Goal: Transaction & Acquisition: Subscribe to service/newsletter

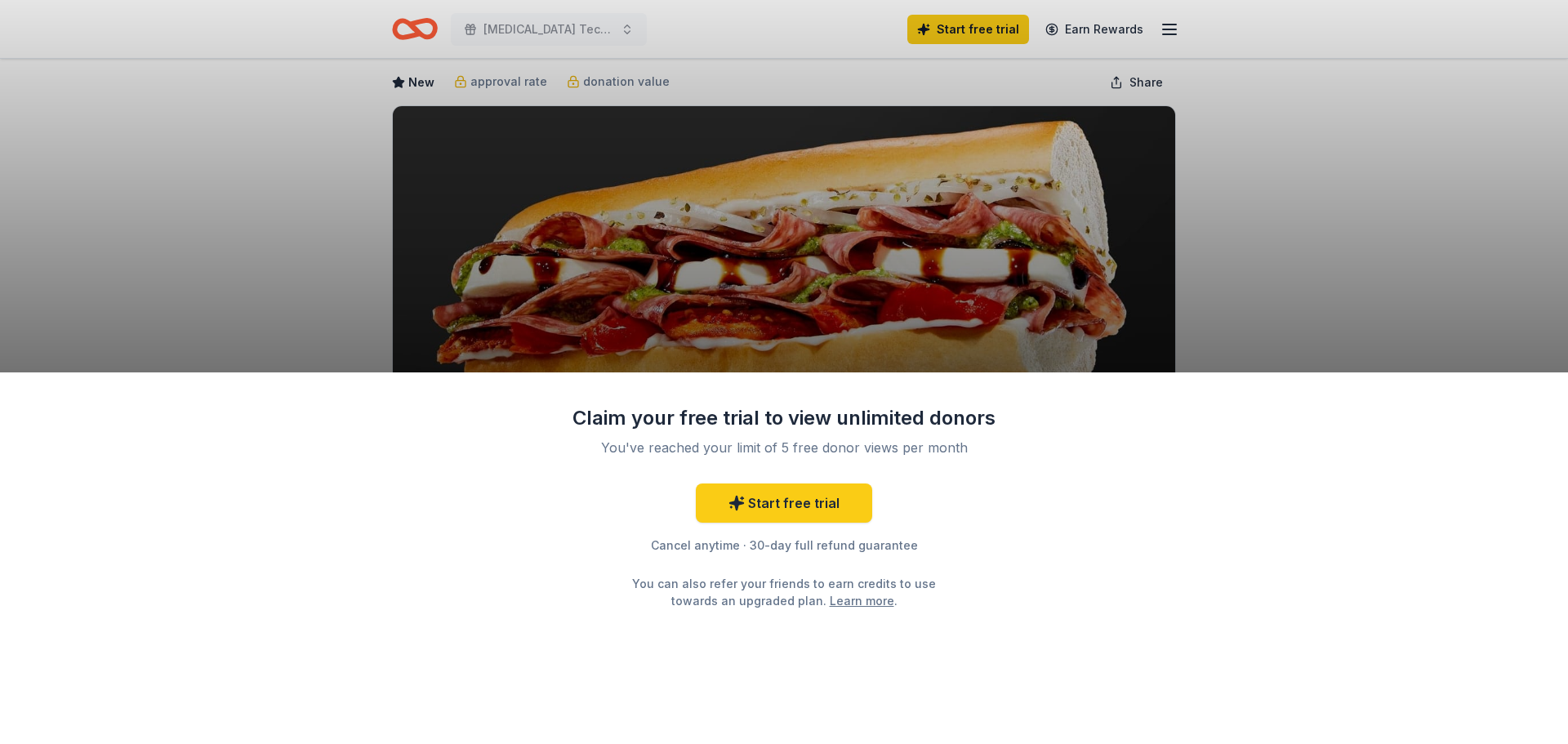
scroll to position [82, 0]
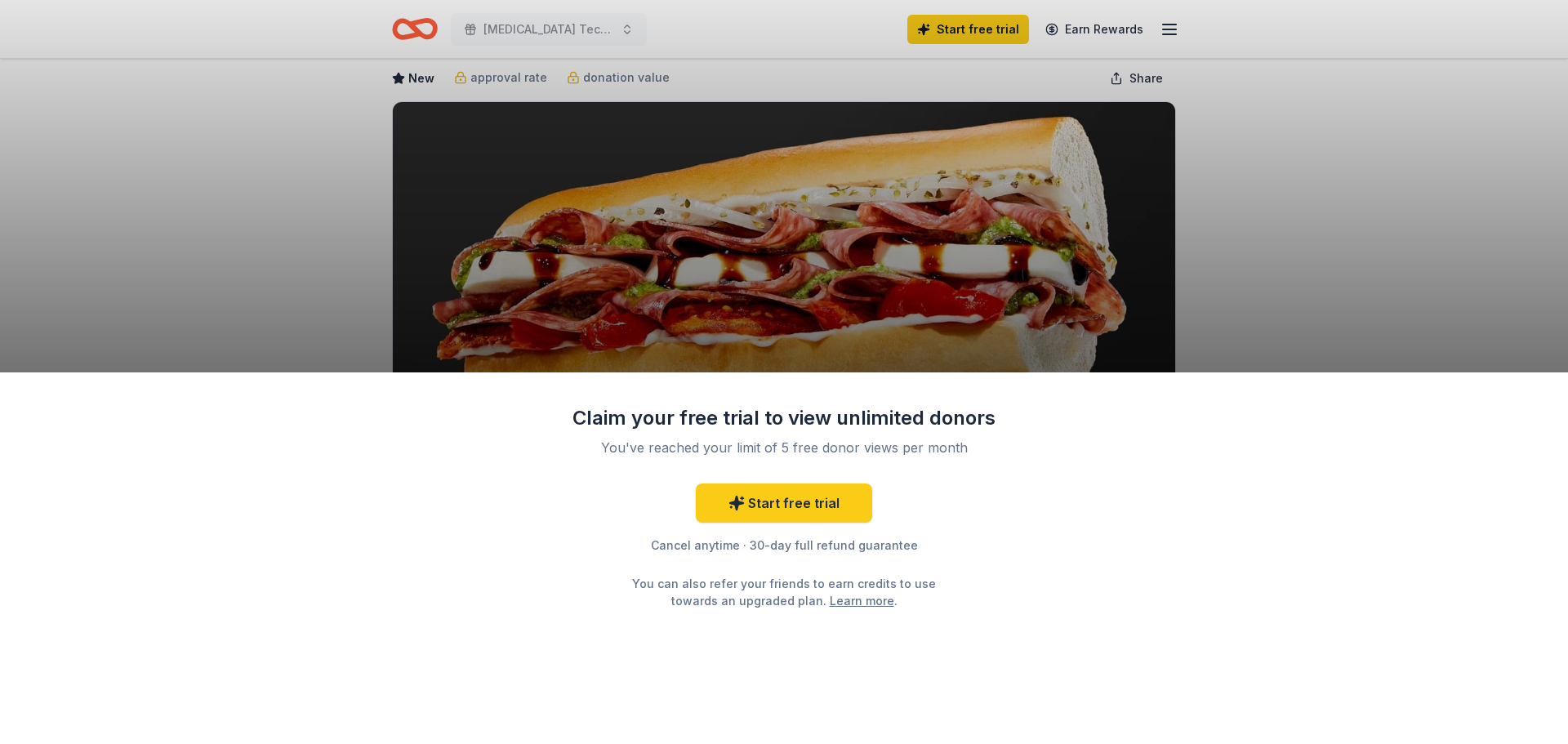
click at [1301, 238] on div "Claim your free trial to view unlimited donors You've reached your limit of 5 f…" at bounding box center [784, 372] width 1568 height 744
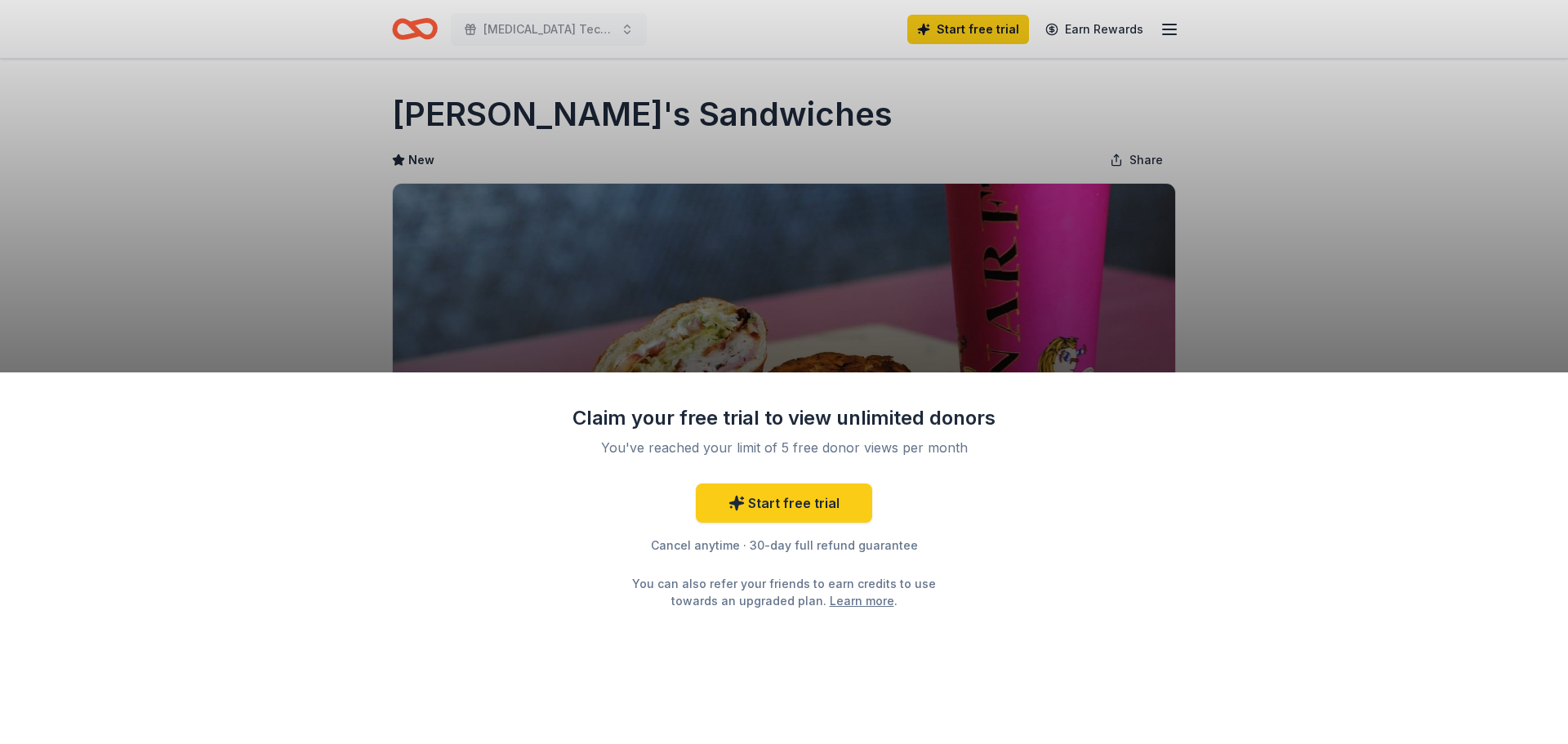
click at [422, 31] on div "Claim your free trial to view unlimited donors You've reached your limit of 5 f…" at bounding box center [784, 372] width 1568 height 744
click at [764, 495] on link "Start free trial" at bounding box center [784, 503] width 177 height 39
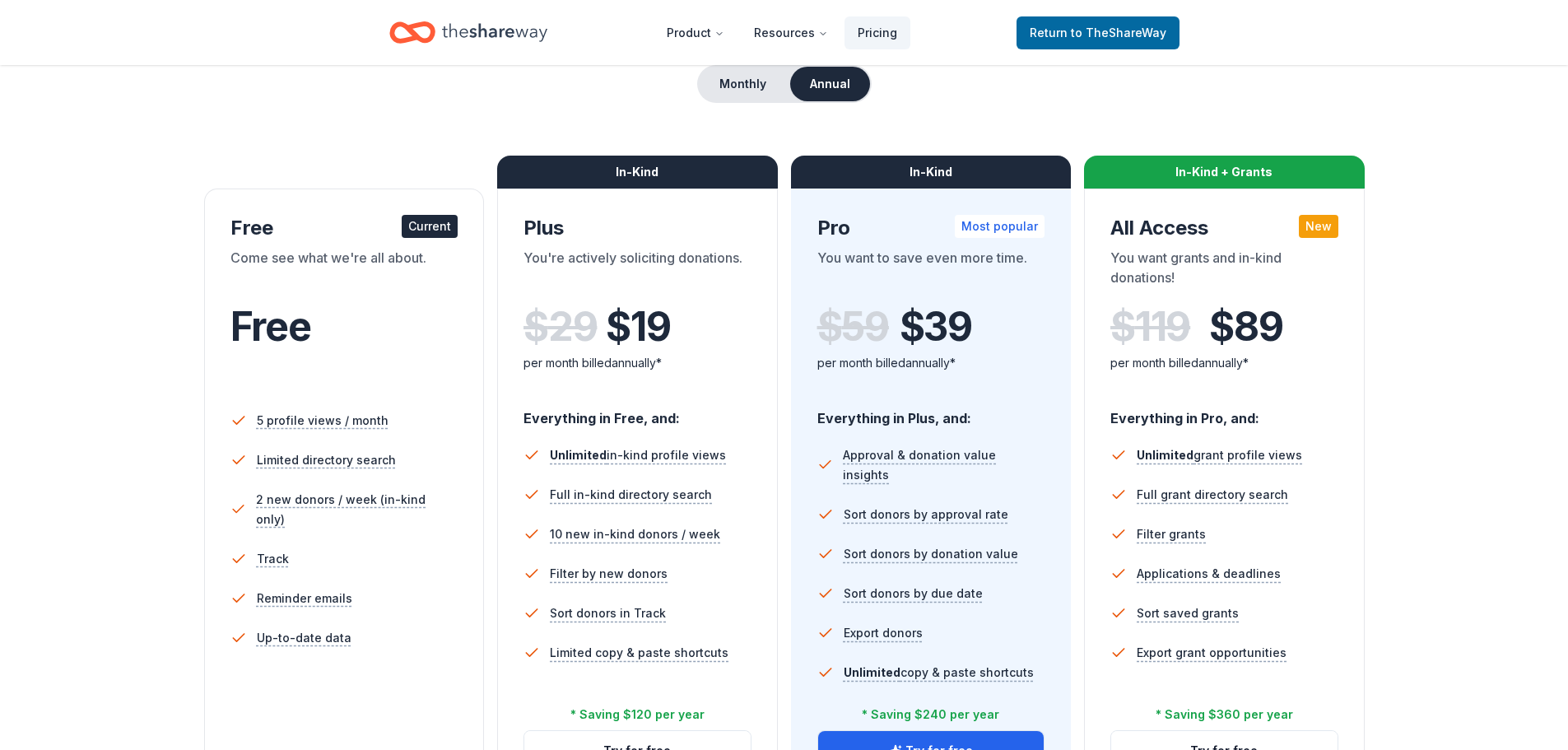
scroll to position [247, 0]
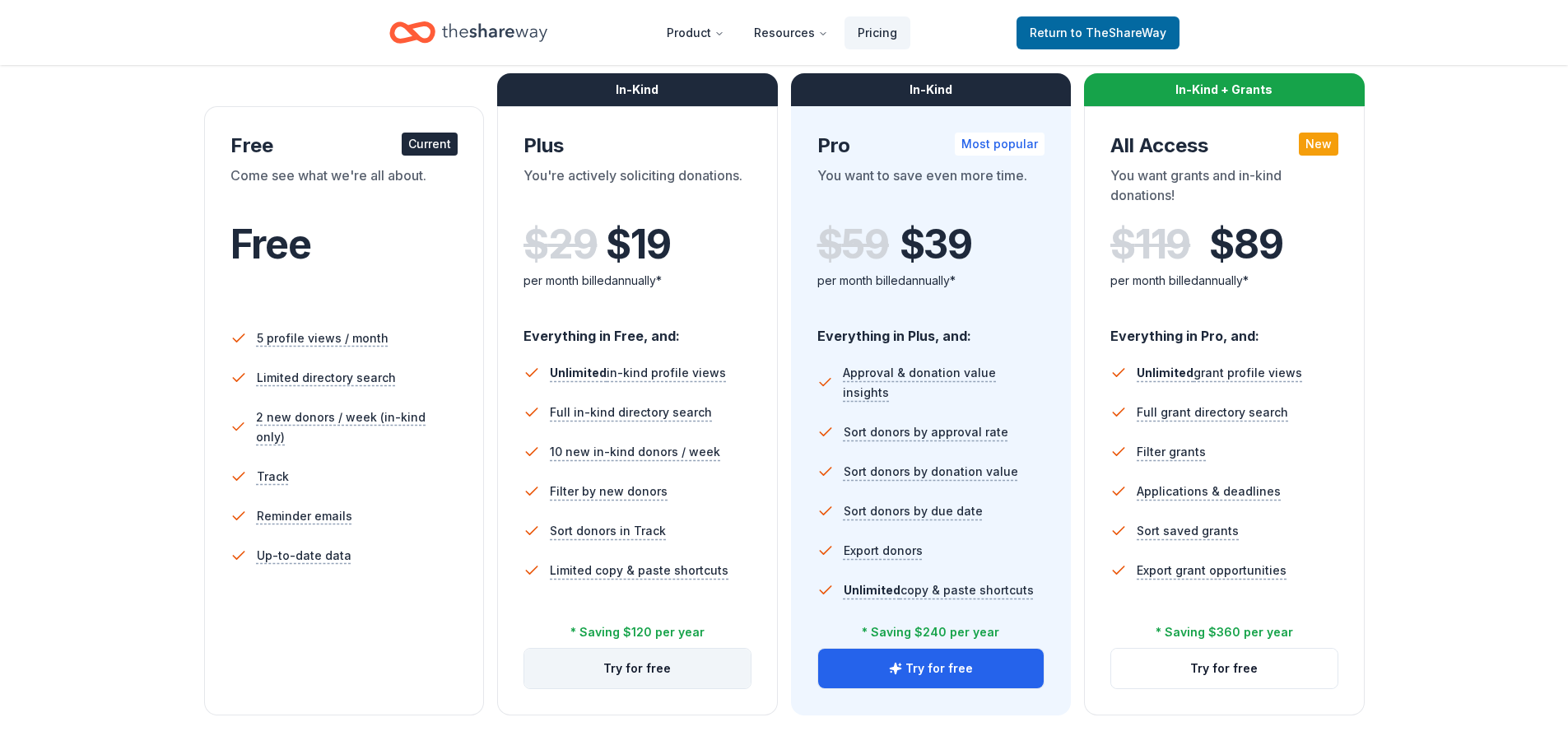
click at [627, 661] on button "Try for free" at bounding box center [637, 669] width 226 height 39
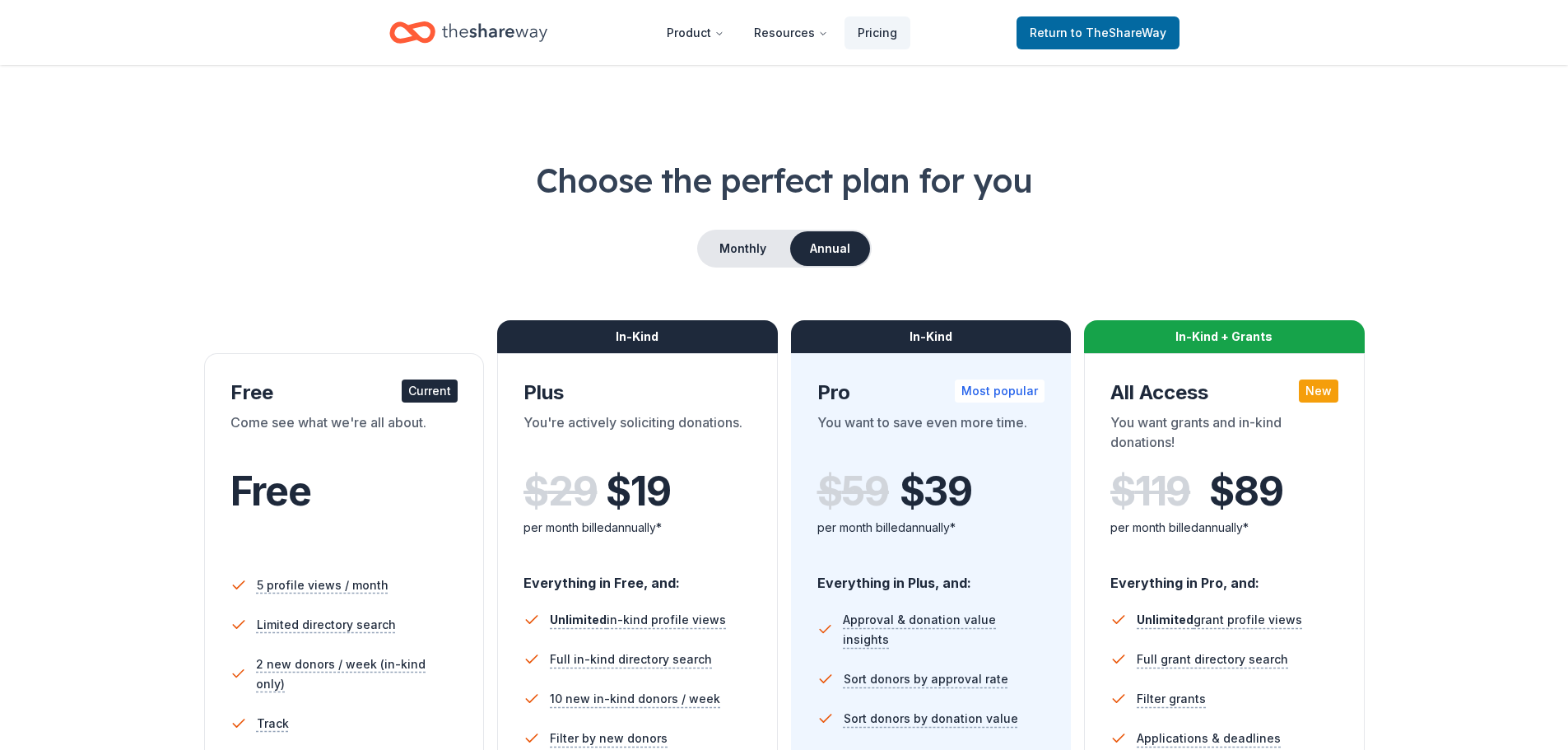
scroll to position [237, 0]
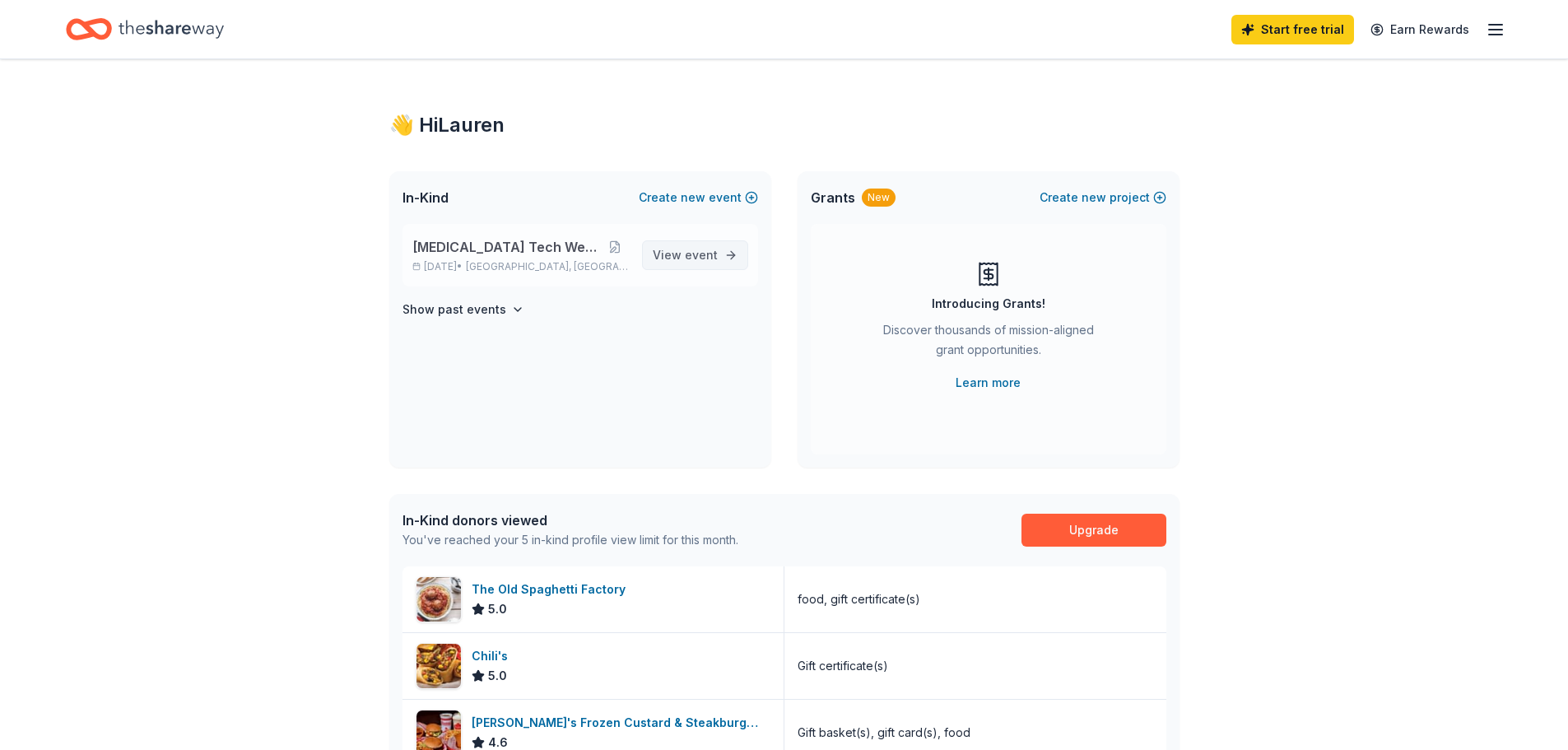
click at [721, 255] on link "View event" at bounding box center [695, 255] width 106 height 30
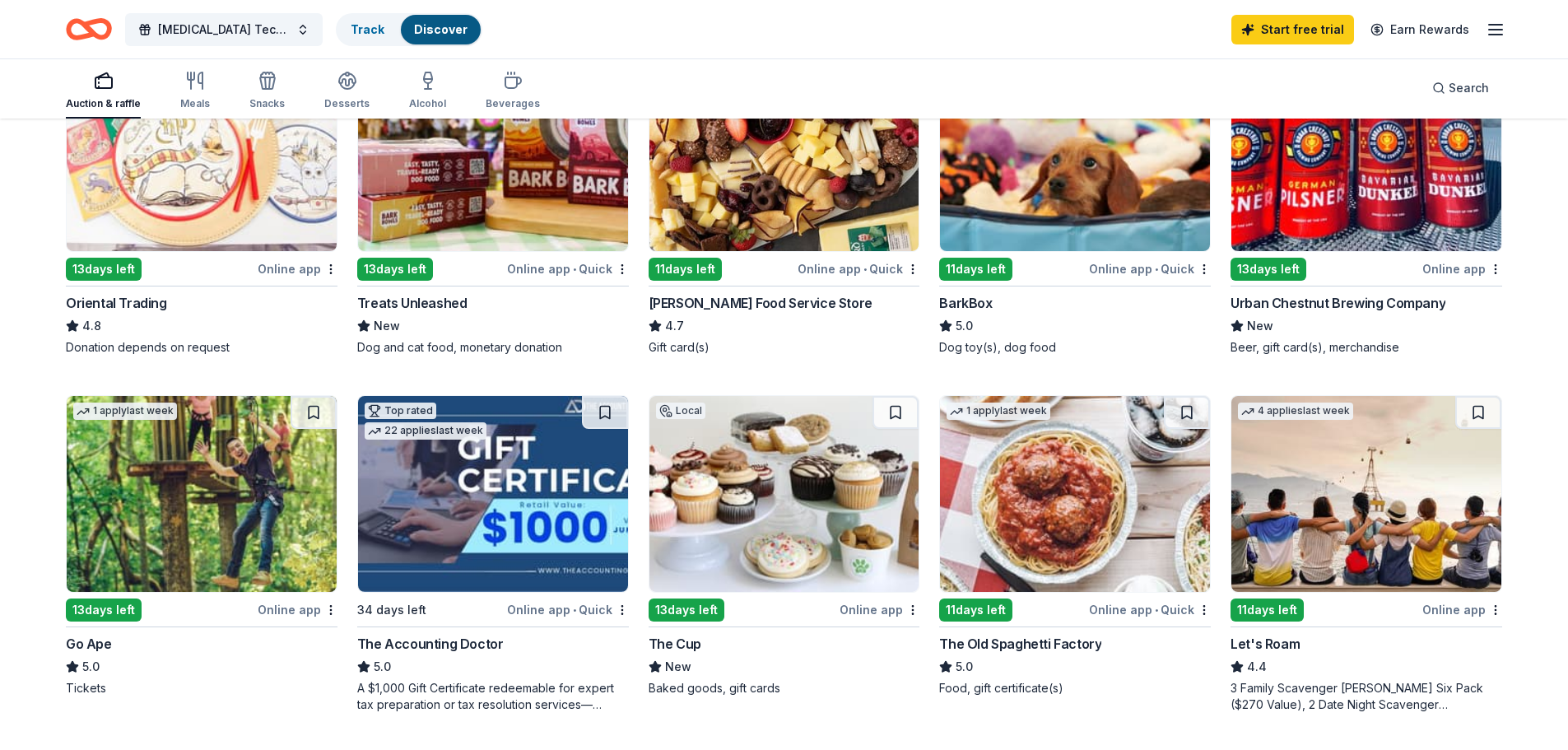
scroll to position [576, 0]
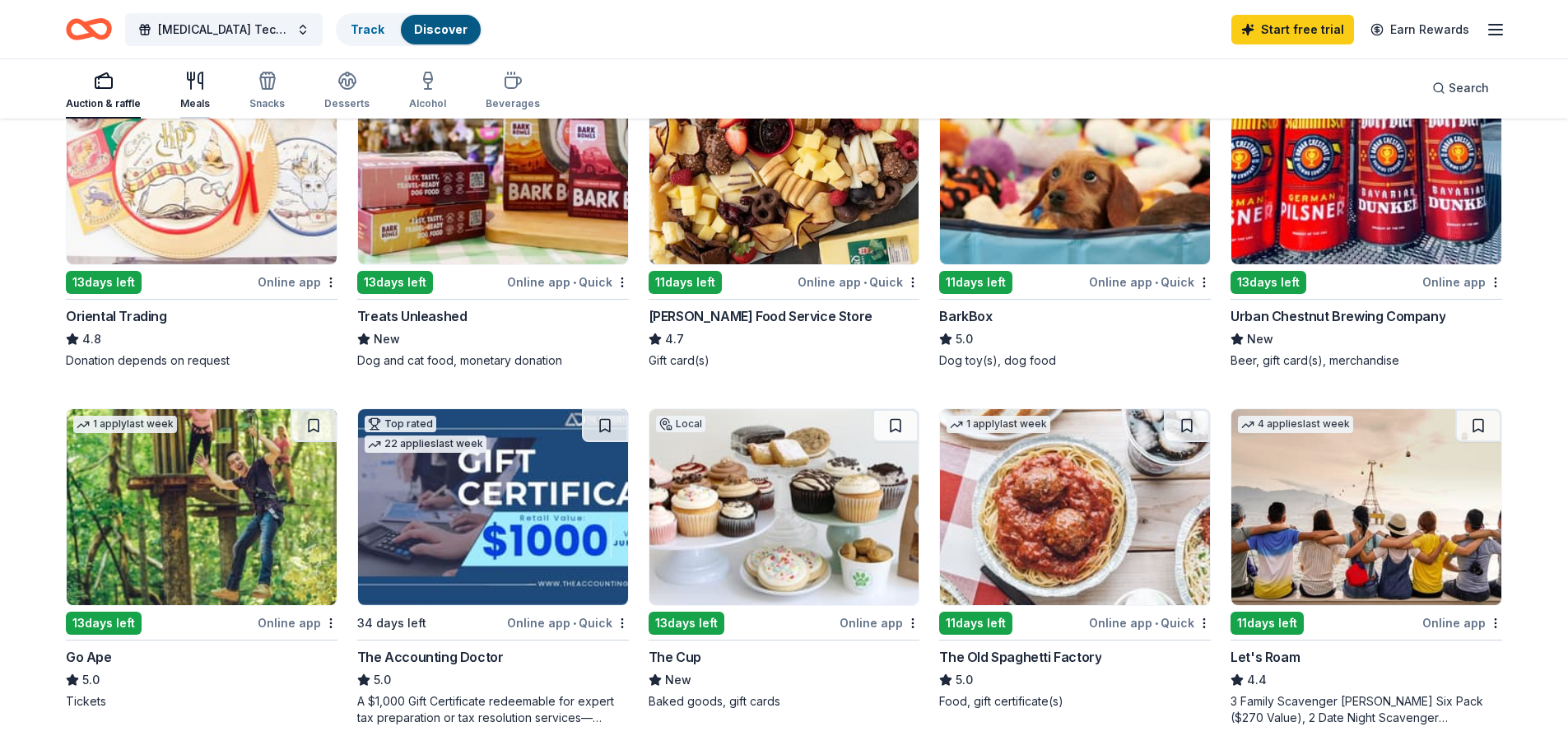
click at [182, 95] on div "Meals" at bounding box center [195, 91] width 30 height 39
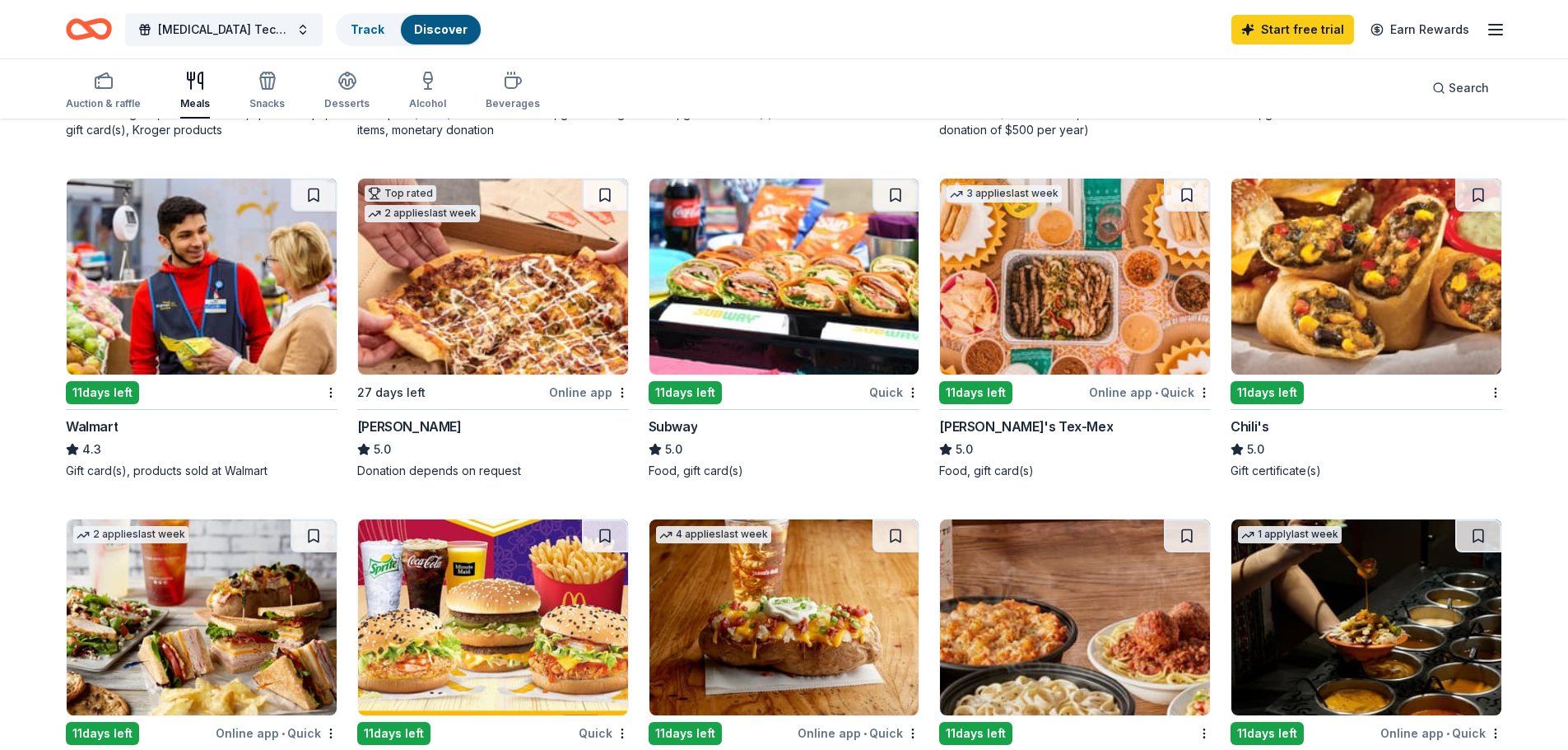
scroll to position [741, 0]
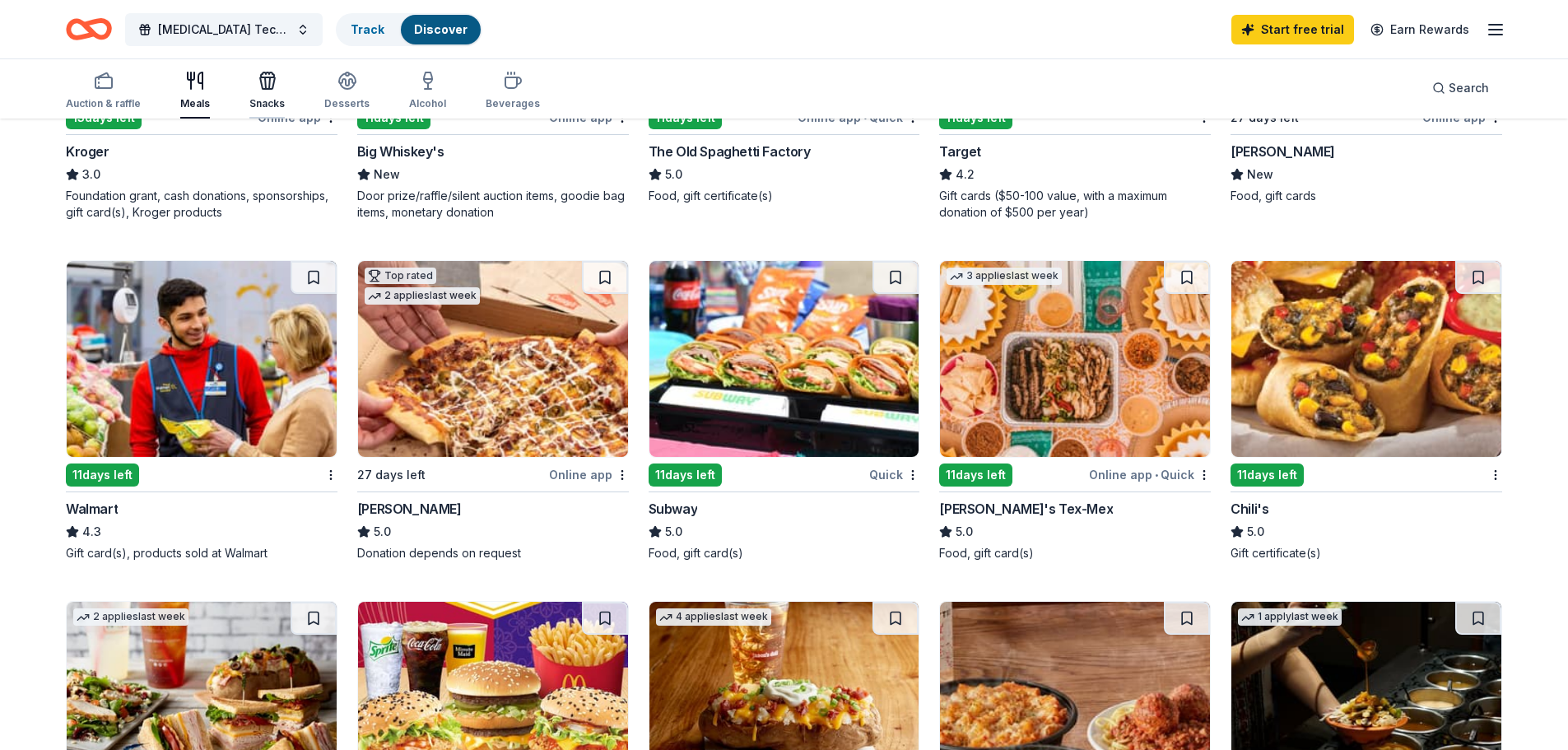
click at [272, 88] on icon "button" at bounding box center [267, 80] width 20 height 20
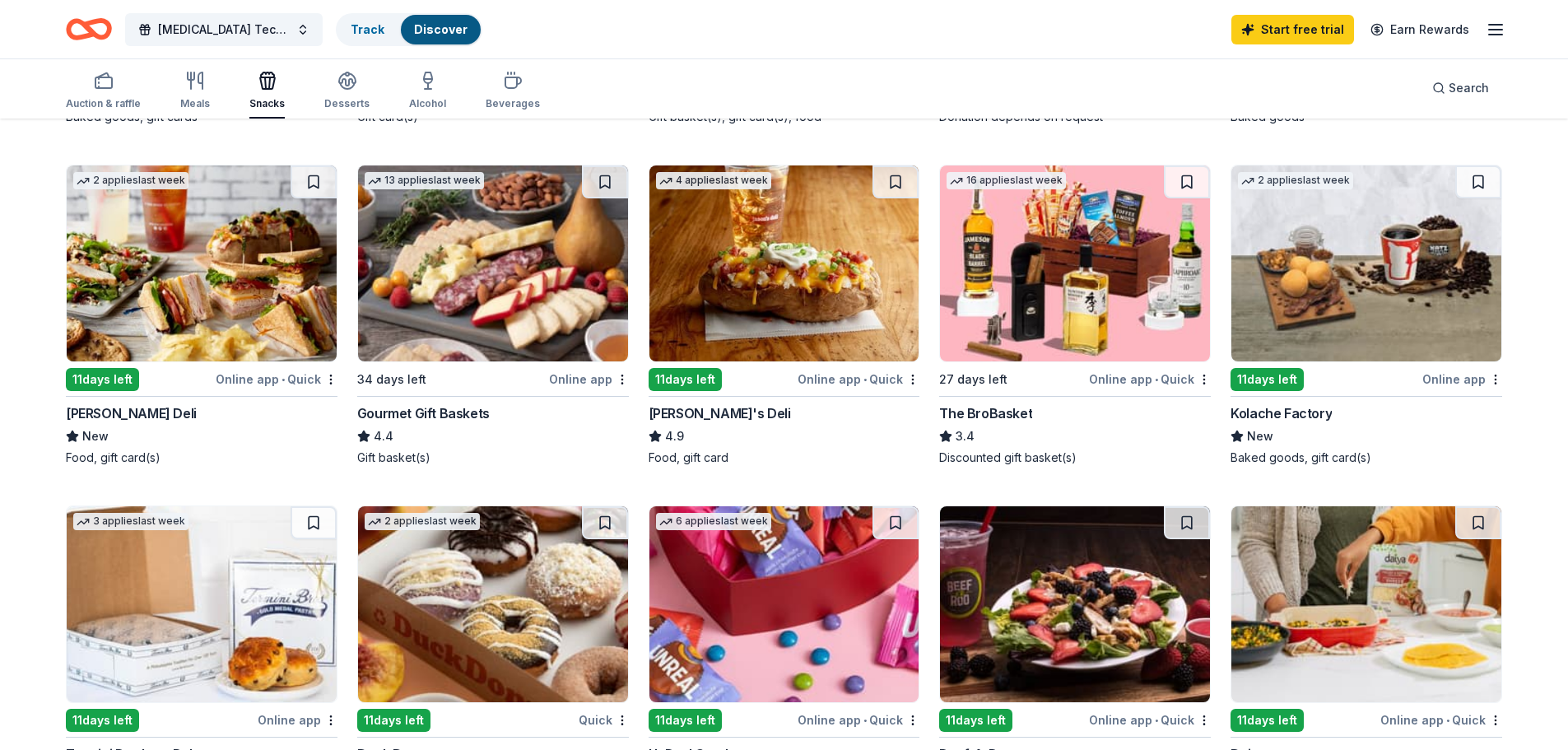
scroll to position [576, 0]
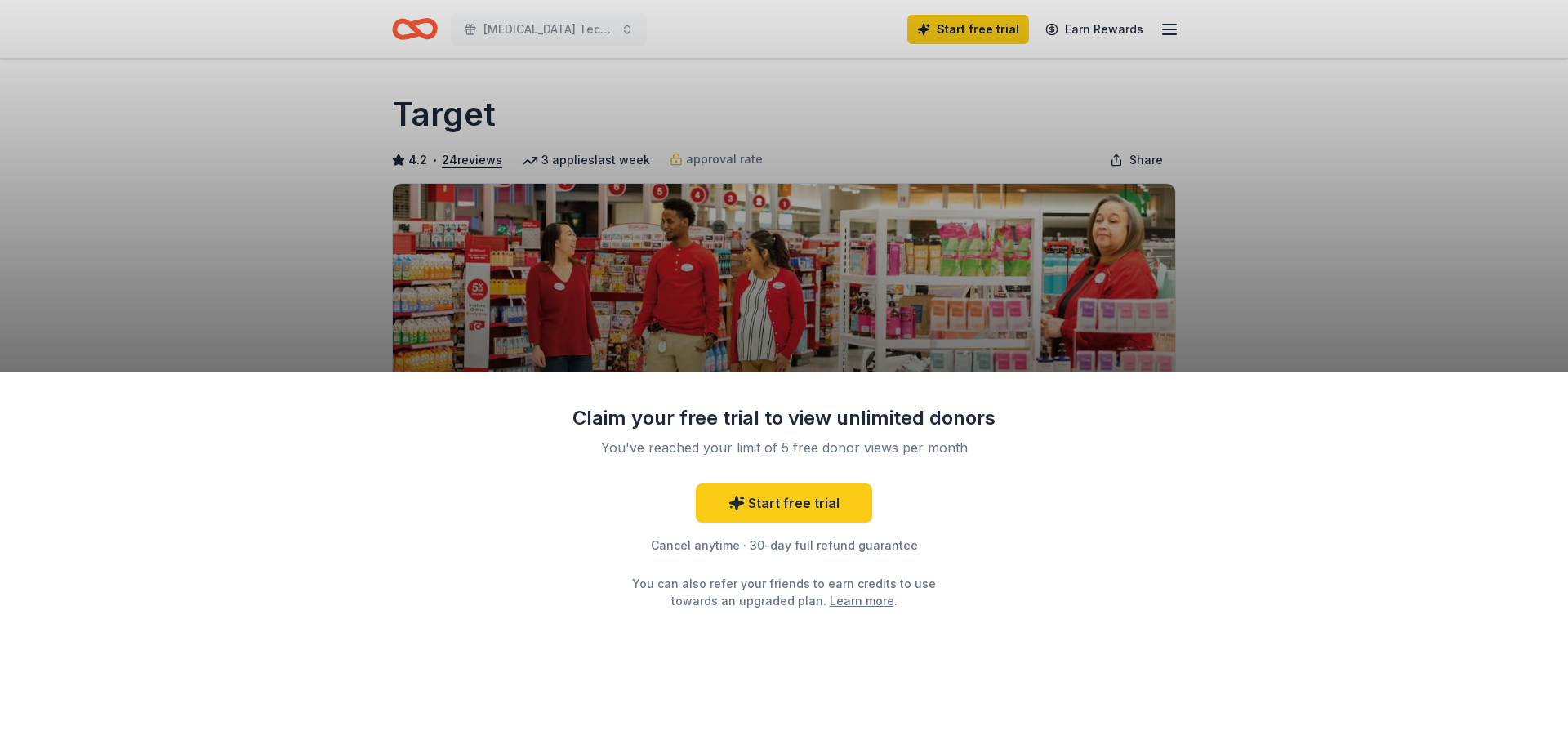
click at [464, 156] on div "Claim your free trial to view unlimited donors You've reached your limit of 5 f…" at bounding box center [784, 372] width 1568 height 744
click at [465, 164] on div "Claim your free trial to view unlimited donors You've reached your limit of 5 f…" at bounding box center [784, 372] width 1568 height 744
click at [464, 157] on div "Claim your free trial to view unlimited donors You've reached your limit of 5 f…" at bounding box center [784, 372] width 1568 height 744
click at [189, 132] on div "Claim your free trial to view unlimited donors You've reached your limit of 5 f…" at bounding box center [784, 372] width 1568 height 744
